Goal: Communication & Community: Answer question/provide support

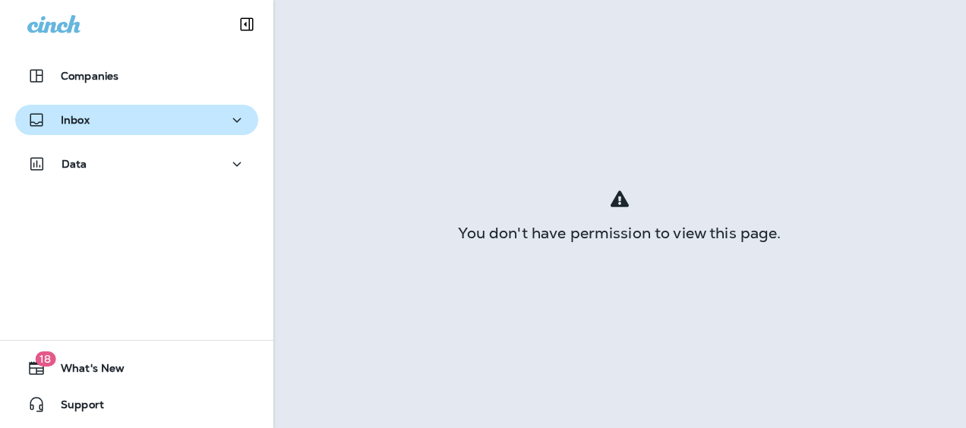
click at [93, 114] on div "Inbox" at bounding box center [136, 120] width 219 height 19
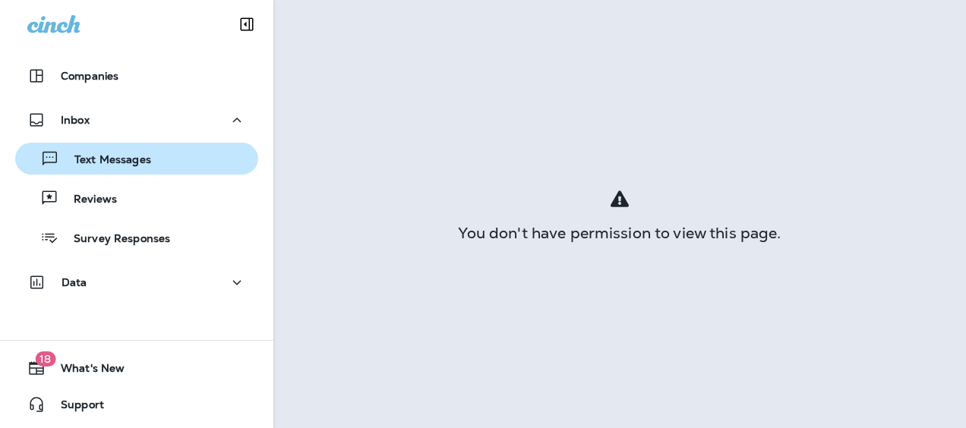
click at [135, 155] on p "Text Messages" at bounding box center [105, 160] width 92 height 14
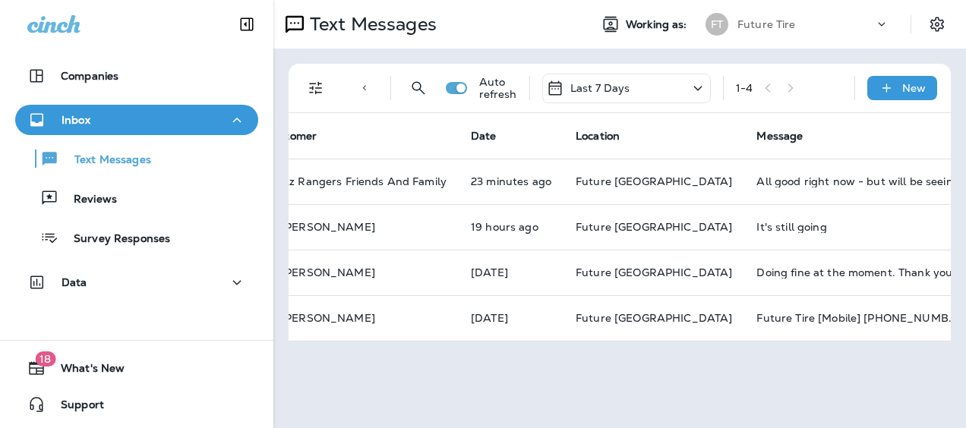
scroll to position [0, 56]
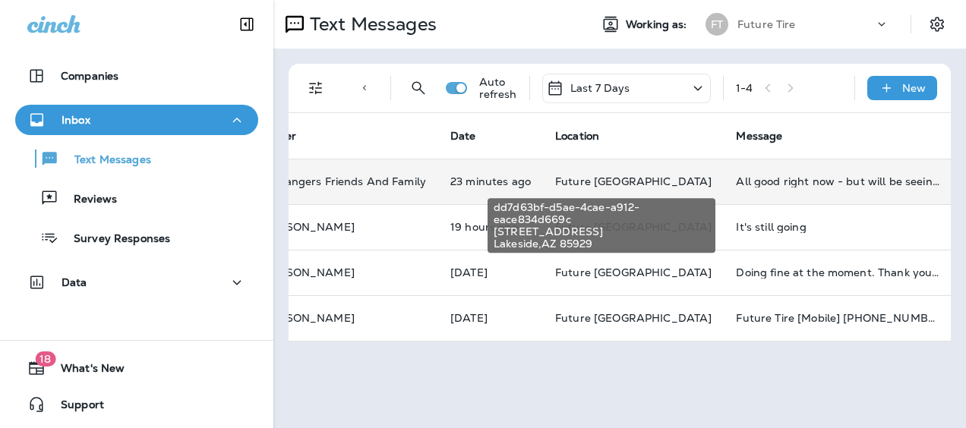
click at [620, 179] on span "Future [GEOGRAPHIC_DATA]" at bounding box center [633, 182] width 156 height 14
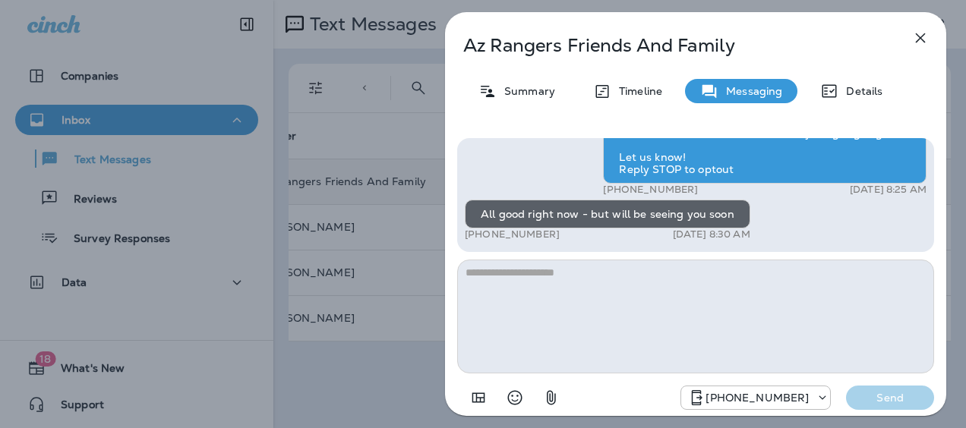
click at [493, 290] on textarea at bounding box center [695, 317] width 477 height 114
type textarea "*********"
click at [883, 400] on p "Send" at bounding box center [890, 398] width 64 height 14
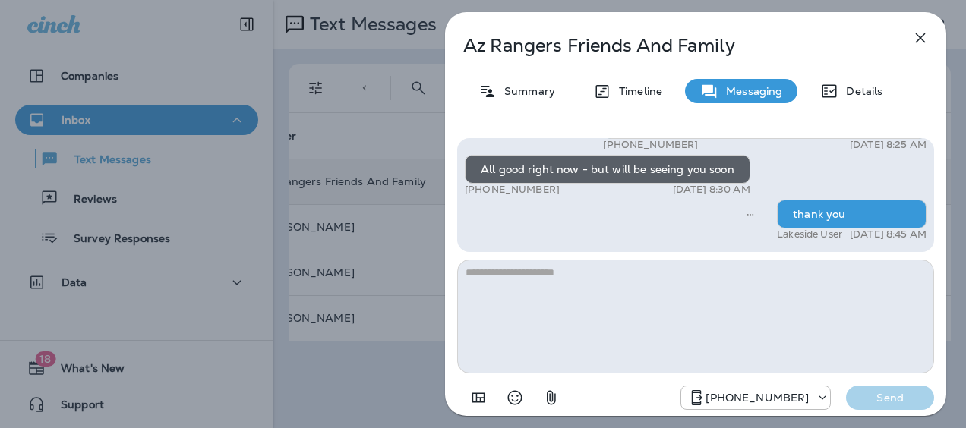
click at [918, 36] on icon "button" at bounding box center [921, 38] width 10 height 10
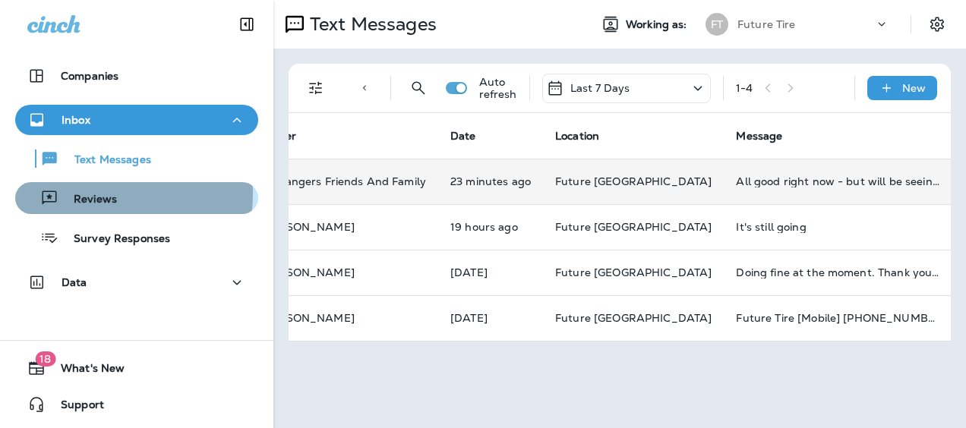
click at [93, 194] on p "Reviews" at bounding box center [87, 200] width 58 height 14
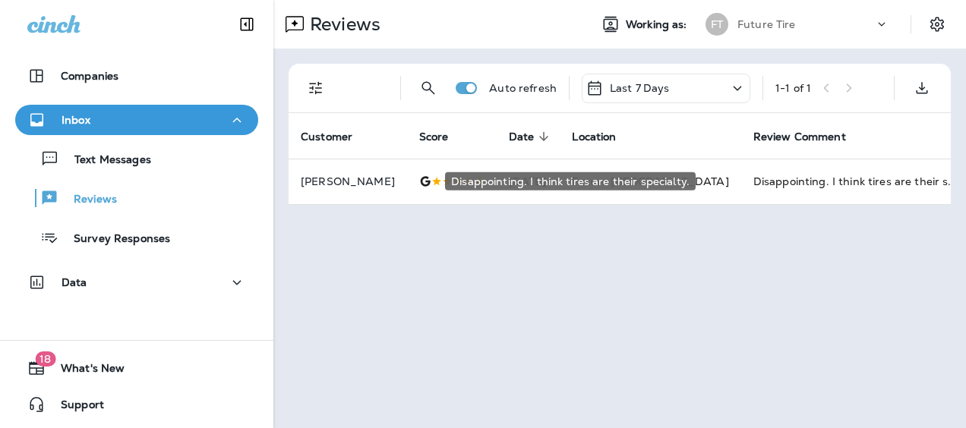
click at [600, 180] on div "Disappointing. I think tires are their specialty." at bounding box center [570, 181] width 251 height 18
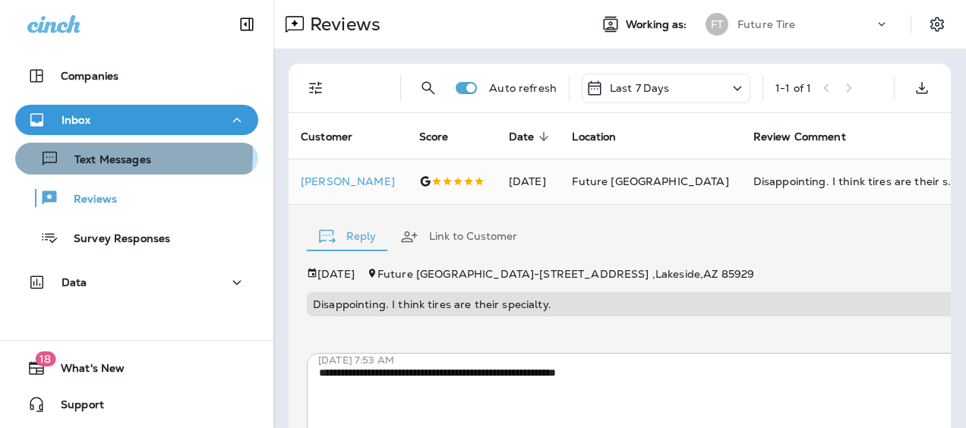
click at [109, 155] on p "Text Messages" at bounding box center [105, 160] width 92 height 14
